Goal: Task Accomplishment & Management: Use online tool/utility

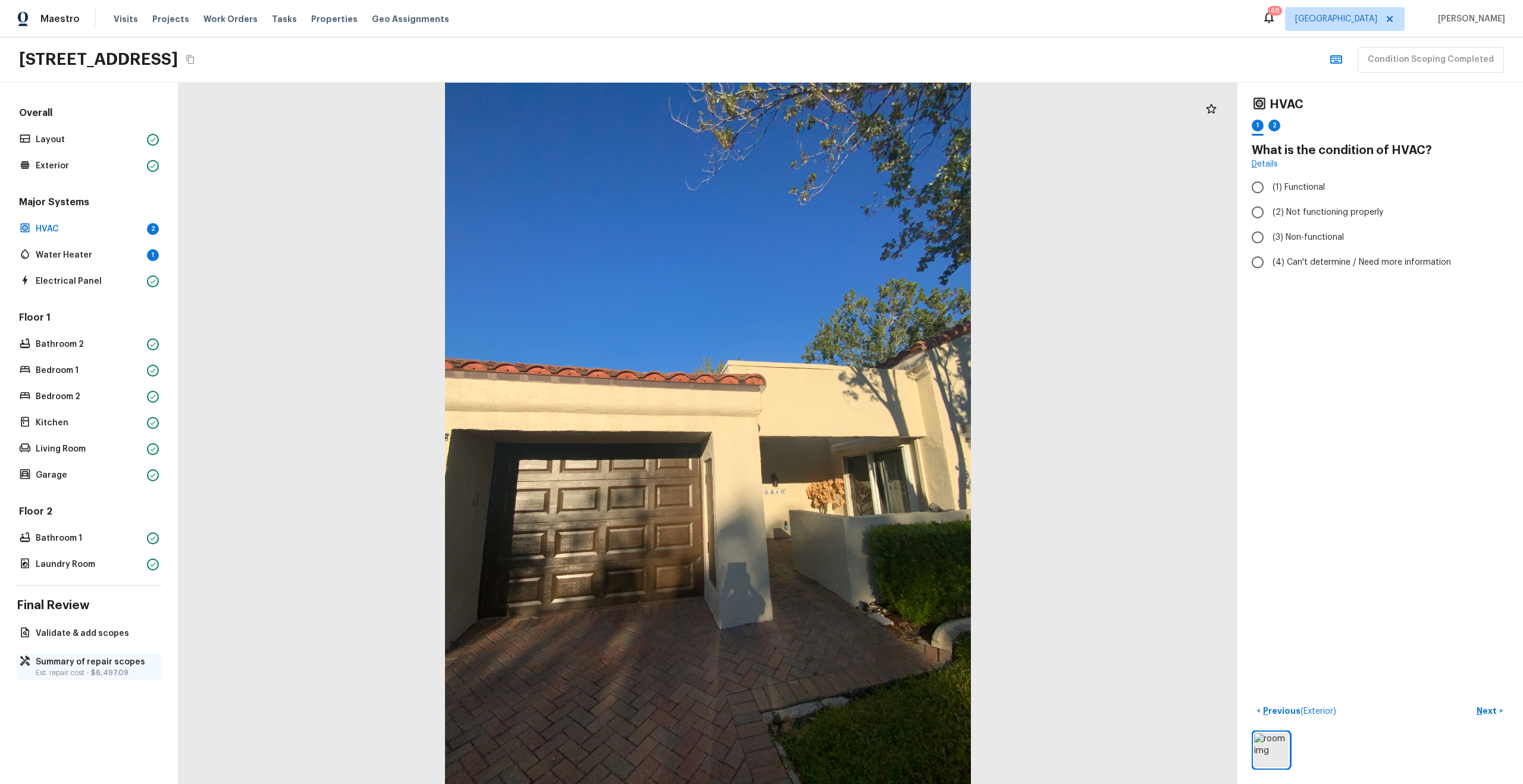
click at [100, 664] on p "Summary of repair scopes" at bounding box center [95, 662] width 118 height 12
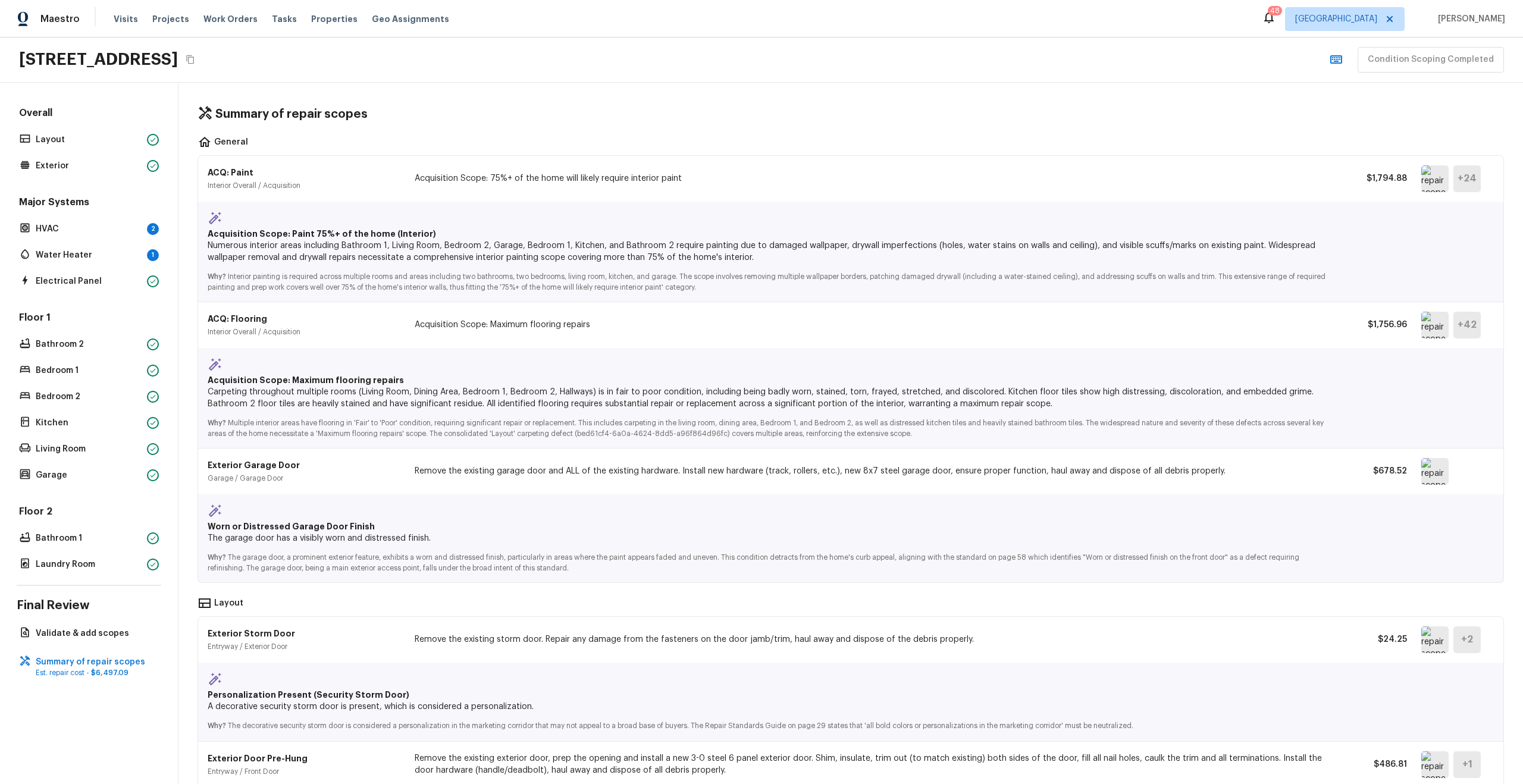
click at [440, 116] on div "Summary of repair scopes" at bounding box center [851, 114] width 1307 height 16
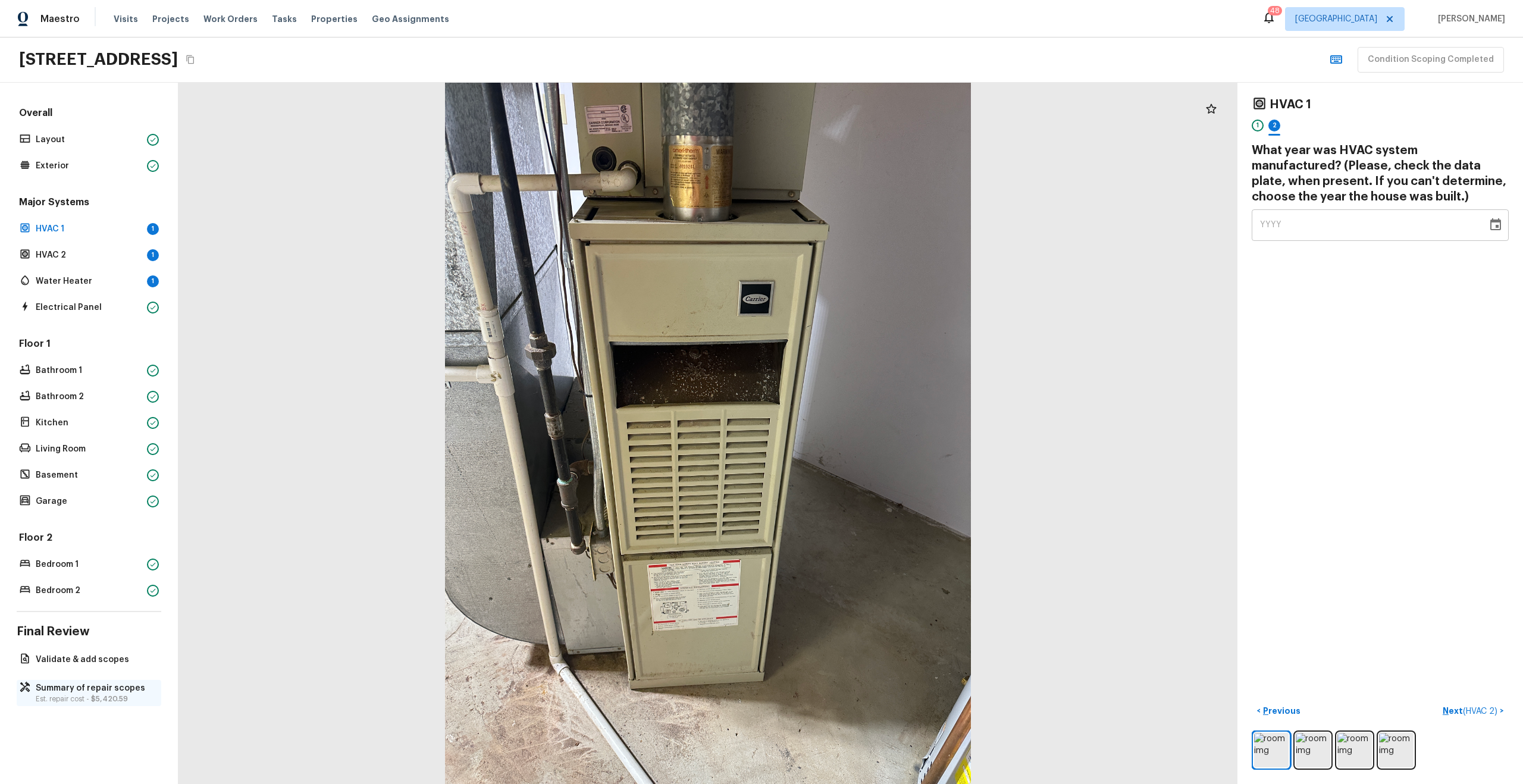
click at [89, 688] on p "Summary of repair scopes" at bounding box center [95, 688] width 118 height 12
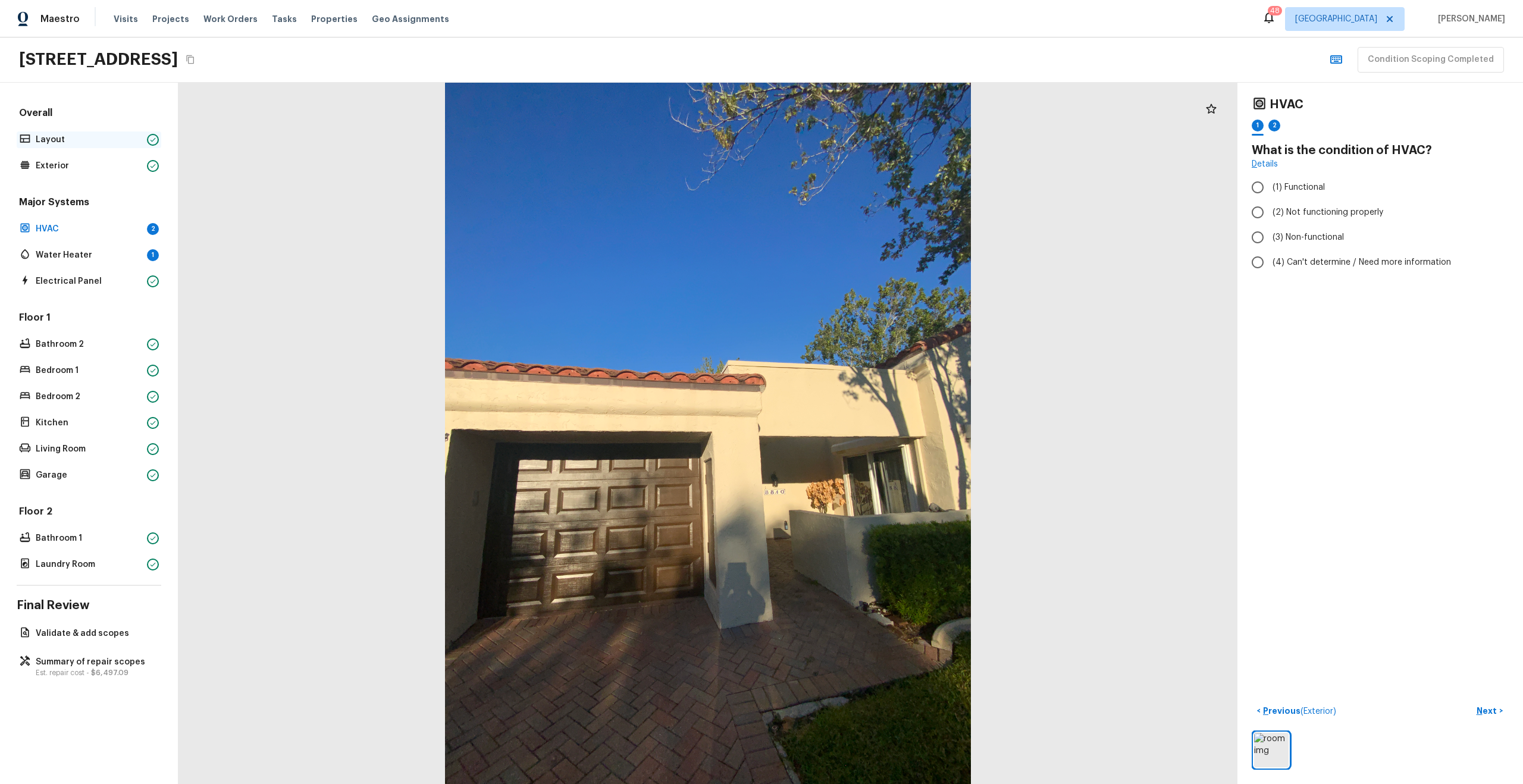
click at [53, 147] on div "Layout" at bounding box center [89, 139] width 145 height 17
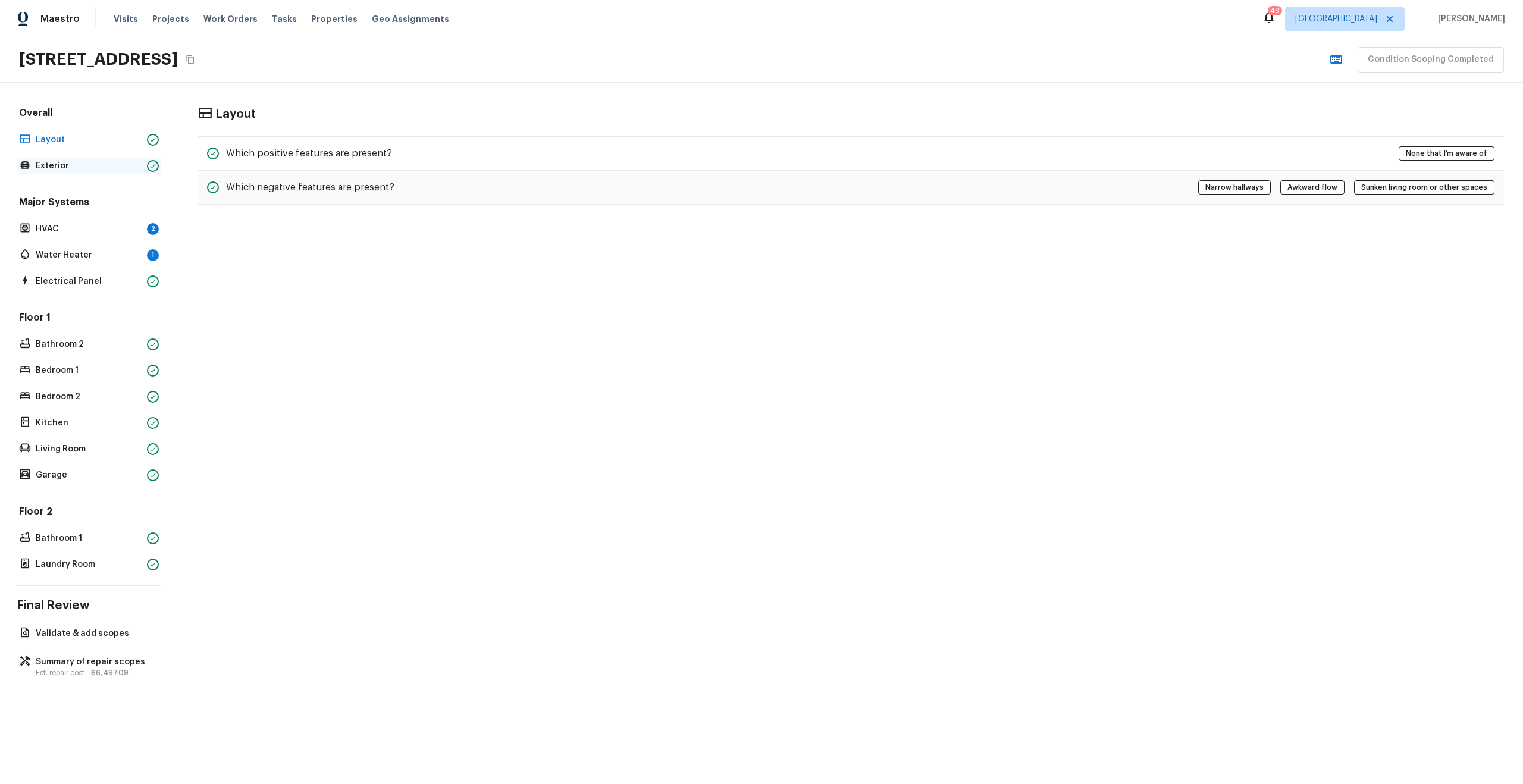
click at [71, 166] on p "Exterior" at bounding box center [89, 166] width 106 height 12
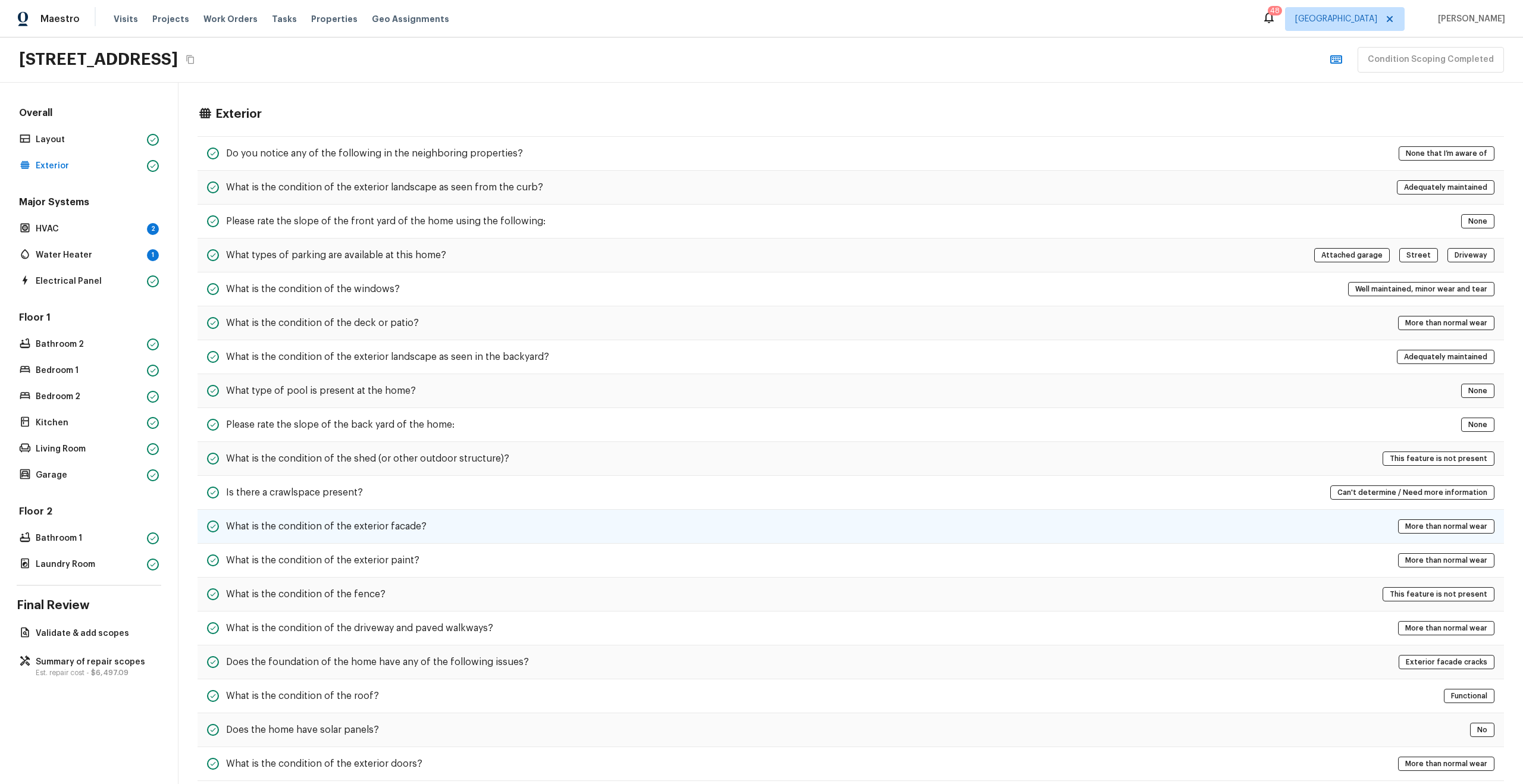
scroll to position [30, 0]
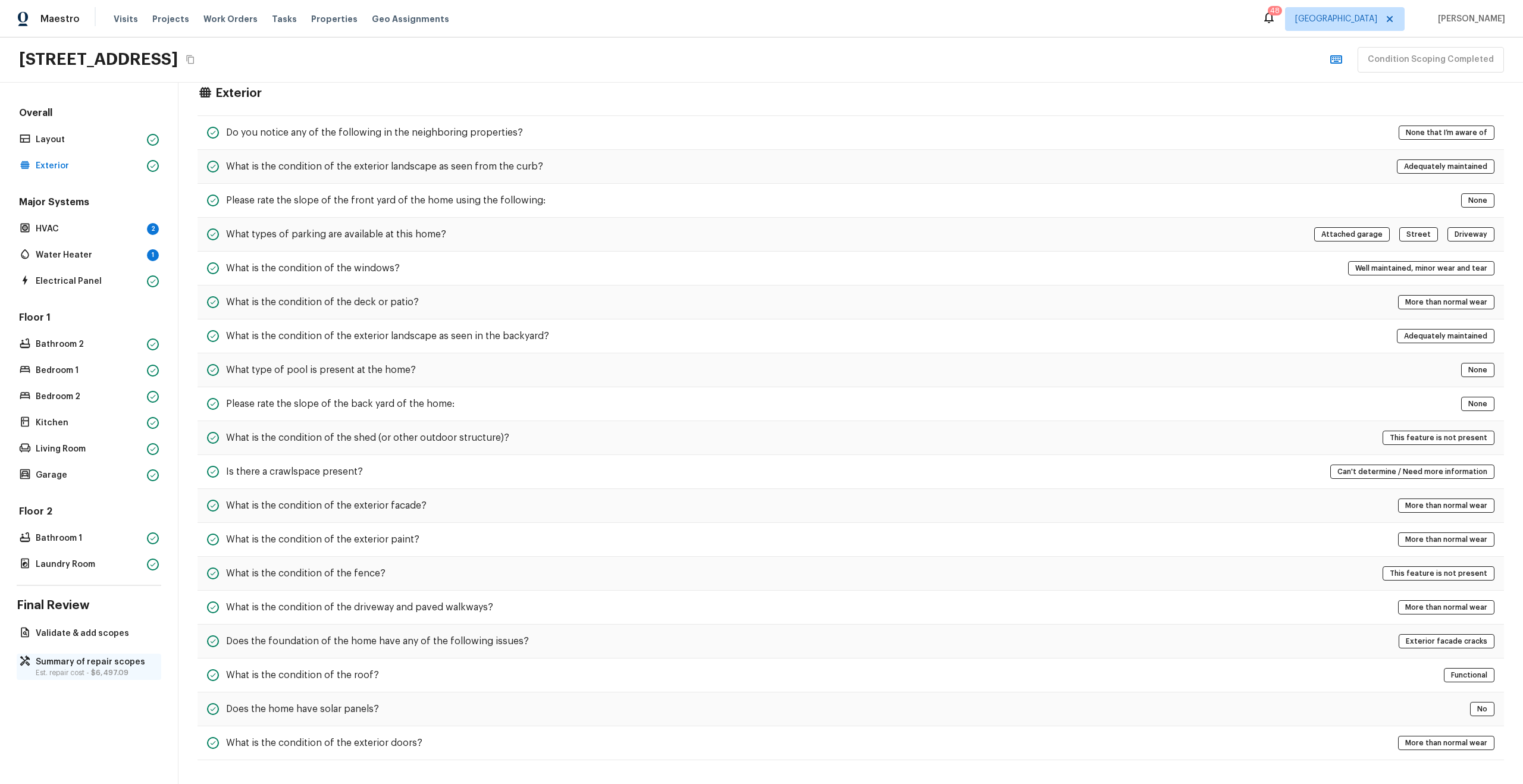
click at [106, 671] on span "$6,497.09" at bounding box center [110, 672] width 37 height 7
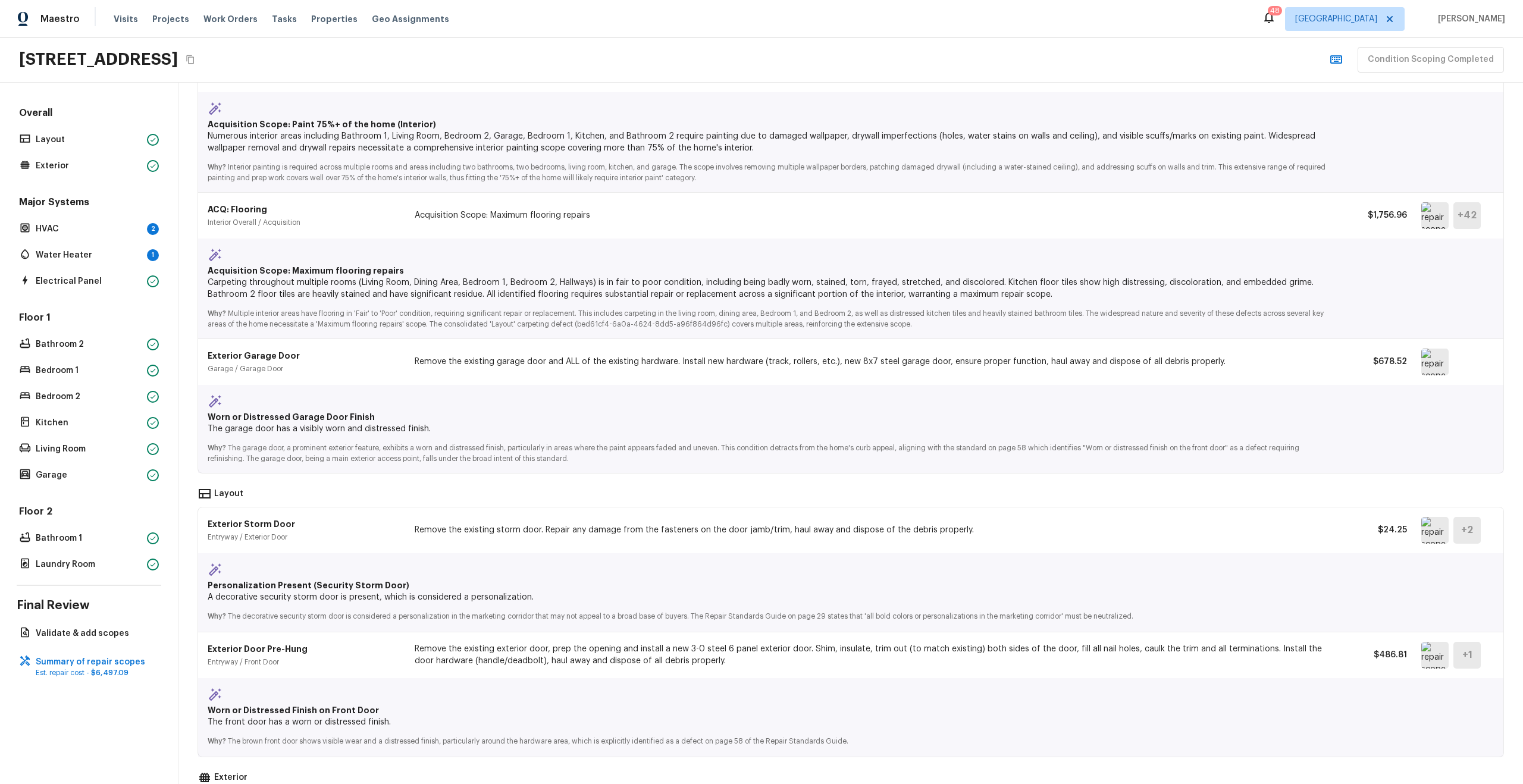
scroll to position [0, 0]
